Goal: Information Seeking & Learning: Learn about a topic

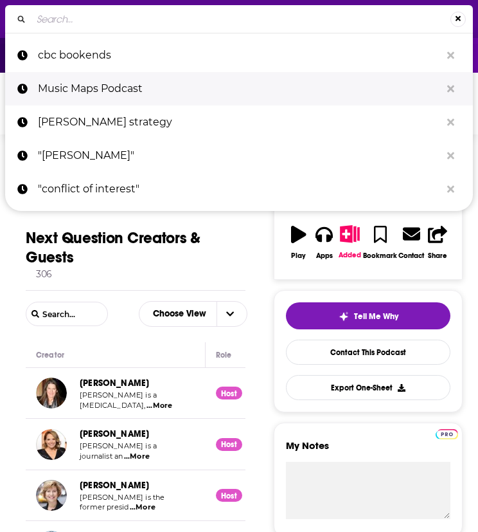
type input "Live From the Table"
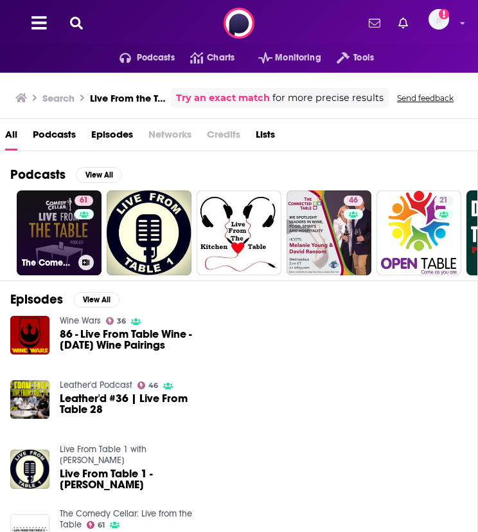
click at [53, 221] on link "61 The Comedy Cellar: Live from the Table" at bounding box center [59, 232] width 85 height 85
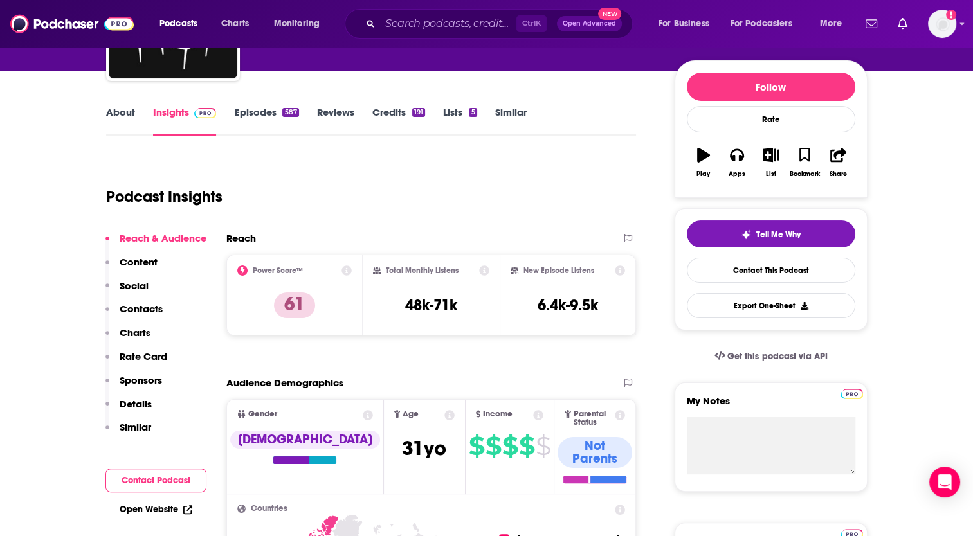
scroll to position [141, 0]
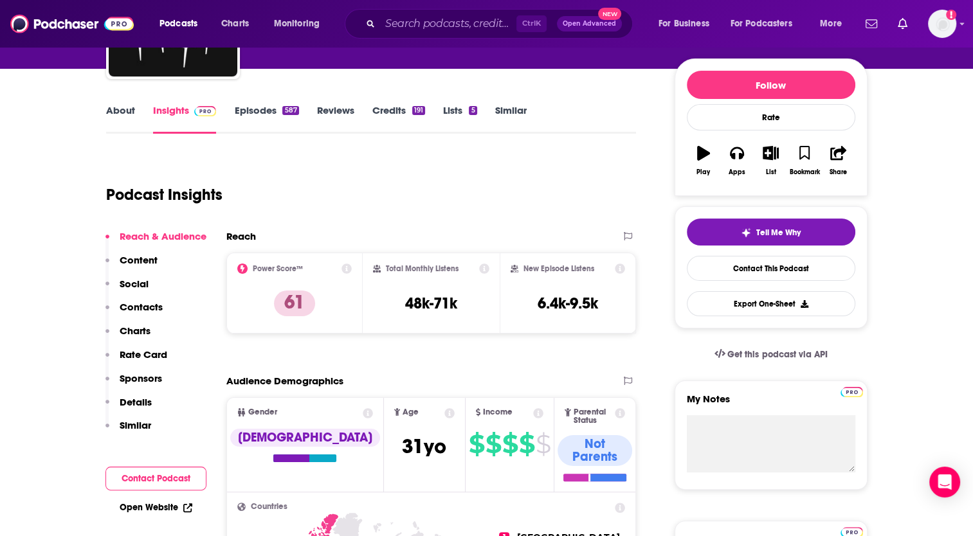
click at [383, 194] on div "Podcast Insights" at bounding box center [366, 187] width 520 height 66
click at [478, 266] on icon at bounding box center [484, 269] width 10 height 10
click at [417, 217] on div "Podcast Insights" at bounding box center [366, 187] width 520 height 66
click at [478, 269] on icon at bounding box center [620, 269] width 10 height 10
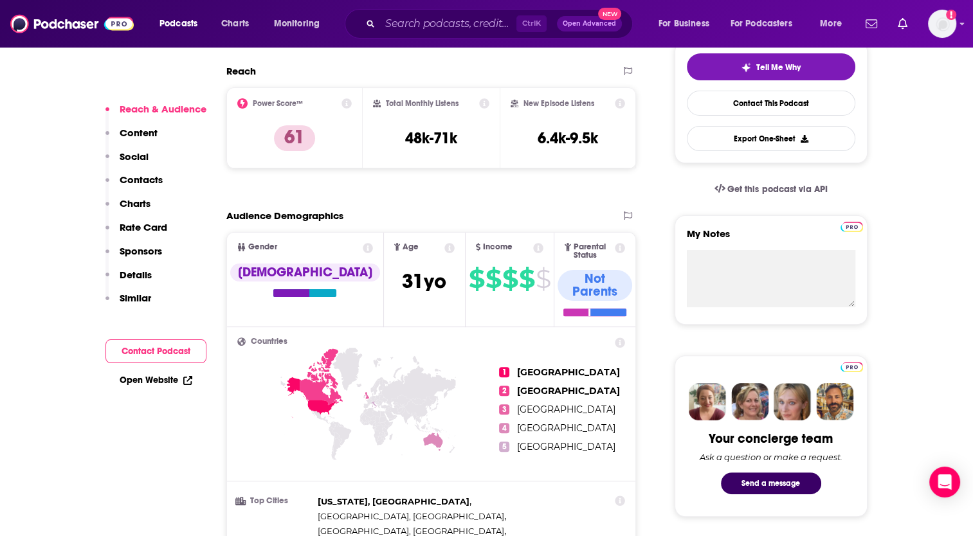
scroll to position [307, 0]
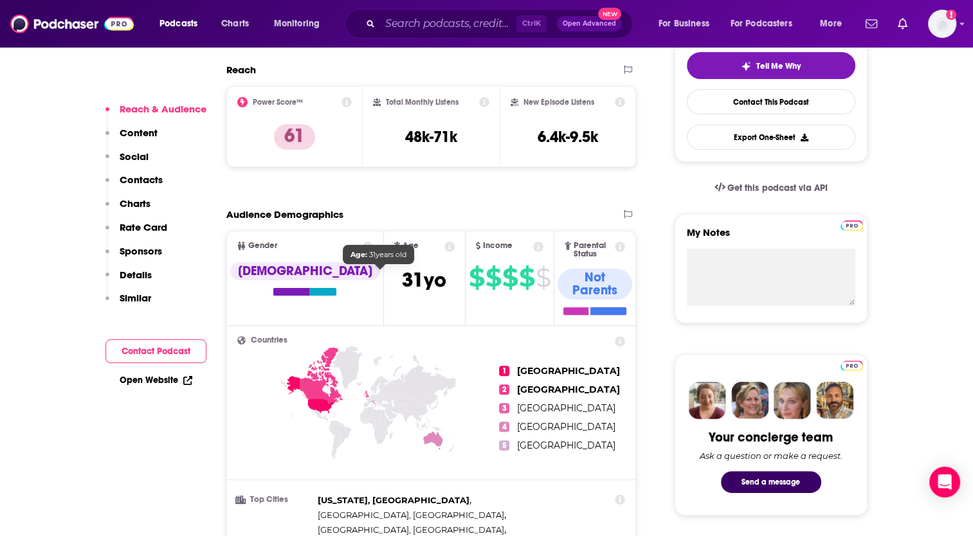
click at [402, 279] on span "[DEMOGRAPHIC_DATA]" at bounding box center [424, 279] width 44 height 25
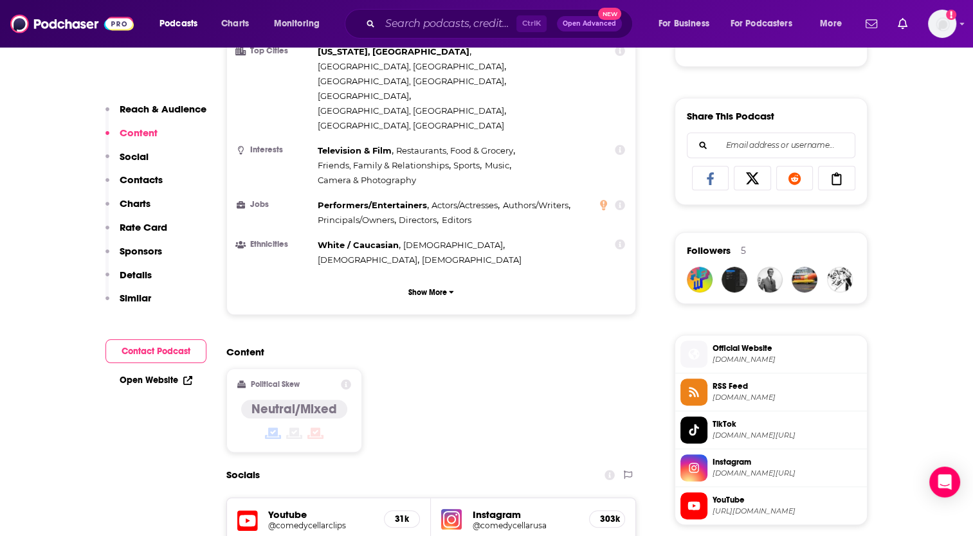
scroll to position [742, 0]
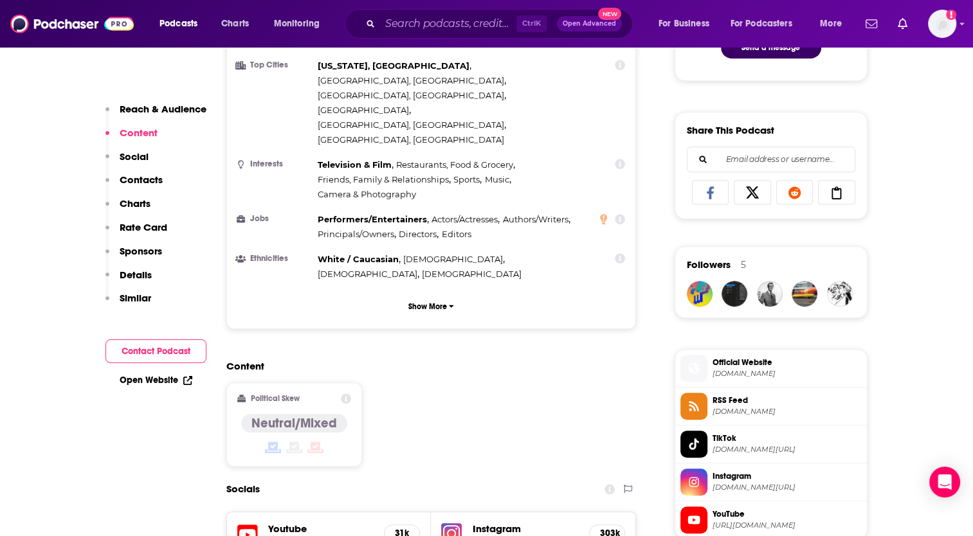
click at [292, 415] on h4 "Neutral/Mixed" at bounding box center [294, 423] width 86 height 16
click at [342, 394] on icon at bounding box center [346, 399] width 10 height 10
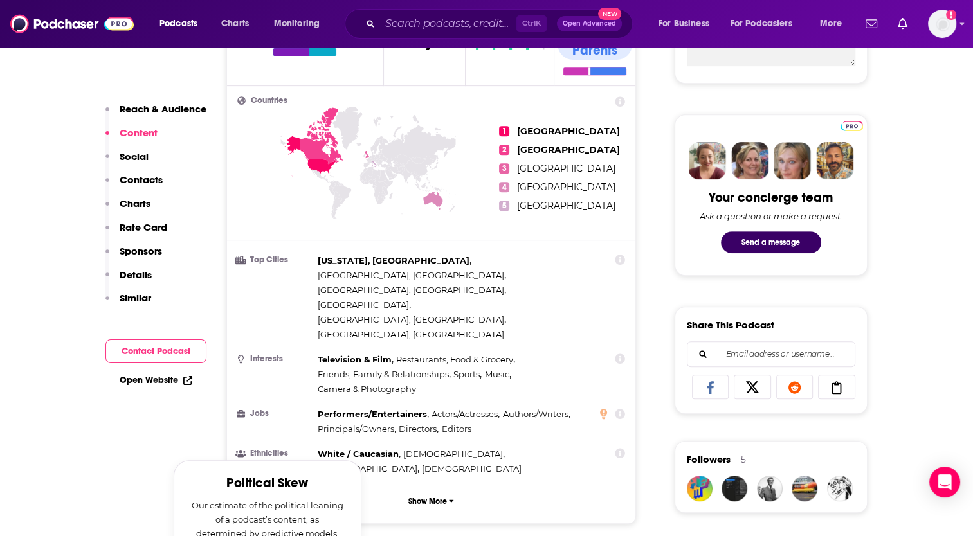
scroll to position [547, 0]
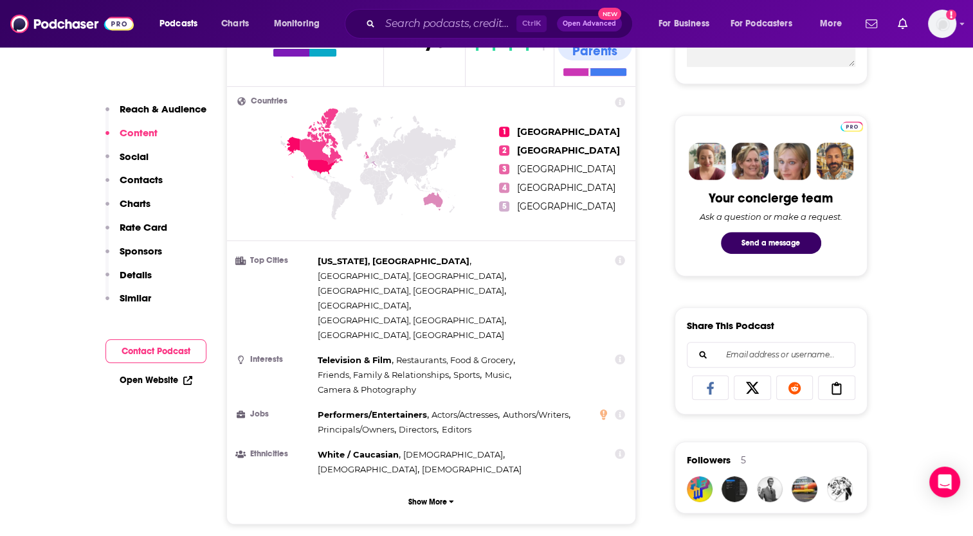
click at [478, 327] on ul "Top Cities [US_STATE], [GEOGRAPHIC_DATA] , [GEOGRAPHIC_DATA], [GEOGRAPHIC_DATA]…" at bounding box center [431, 365] width 388 height 223
click at [461, 490] on button "Show More" at bounding box center [431, 502] width 388 height 24
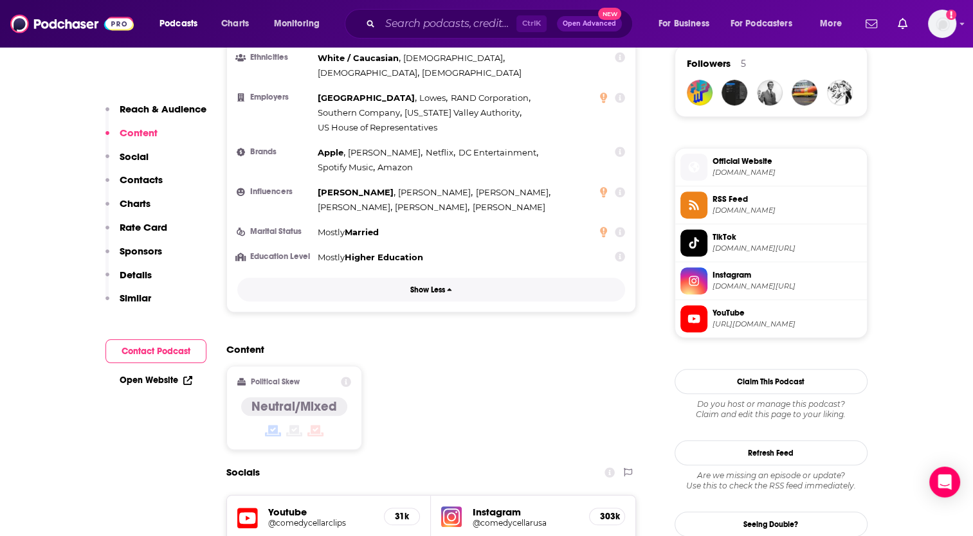
scroll to position [939, 0]
